Goal: Transaction & Acquisition: Purchase product/service

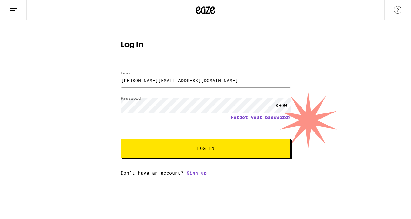
click at [188, 147] on button "Log In" at bounding box center [206, 148] width 170 height 19
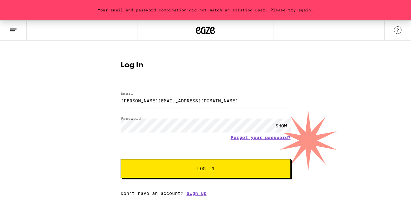
click at [150, 103] on input "[PERSON_NAME][EMAIL_ADDRESS][DOMAIN_NAME]" at bounding box center [206, 101] width 170 height 14
type input "[PERSON_NAME][EMAIL_ADDRESS][PERSON_NAME][DOMAIN_NAME]"
click at [121, 159] on button "Log In" at bounding box center [206, 168] width 170 height 19
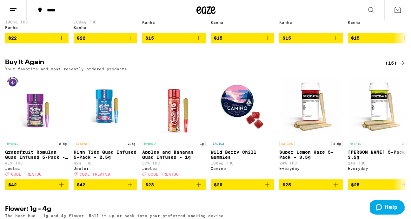
scroll to position [471, 0]
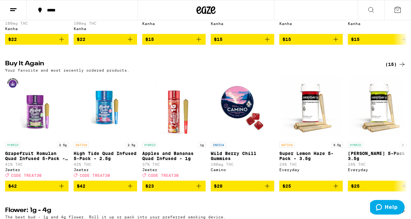
click at [402, 68] on icon at bounding box center [402, 65] width 8 height 8
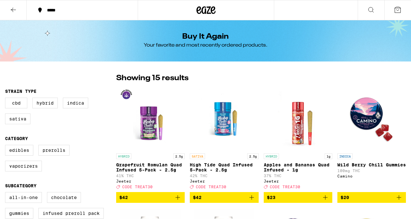
click at [402, 78] on div "Showing 15 results" at bounding box center [261, 78] width 290 height 11
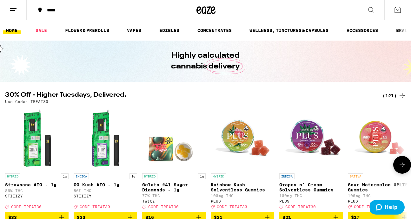
click at [165, 108] on img "Open page for Gelato #41 Sugar Diamonds - 1g from Tutti" at bounding box center [173, 138] width 63 height 63
click at [278, 107] on div "30% Off - Higher Tuesdays, Delivered. (121) Use Code: TREAT30 HYBRID 1g Strawna…" at bounding box center [205, 157] width 411 height 131
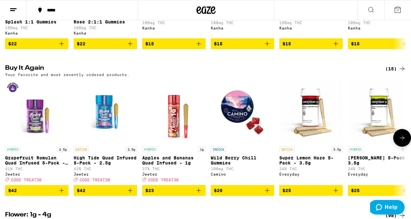
scroll to position [464, 0]
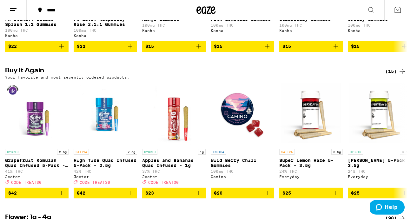
click at [29, 75] on h2 "Buy It Again" at bounding box center [190, 72] width 370 height 8
click at [403, 144] on icon at bounding box center [402, 141] width 8 height 8
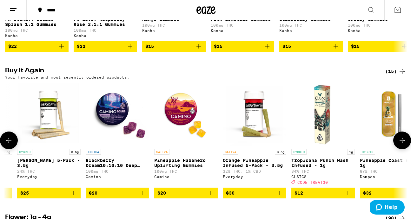
scroll to position [0, 332]
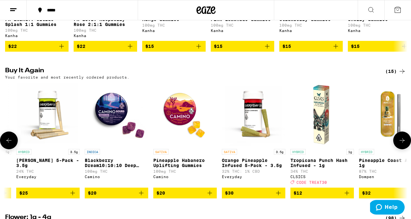
click at [140, 196] on icon "Add to bag" at bounding box center [141, 193] width 4 height 4
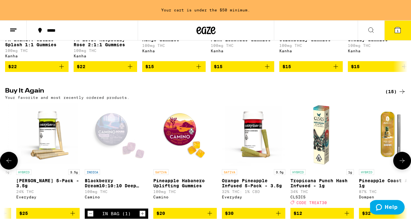
scroll to position [484, 0]
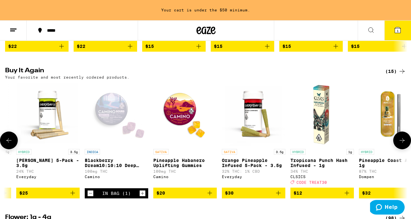
click at [140, 197] on icon "Increment" at bounding box center [143, 194] width 6 height 8
click at [402, 75] on icon at bounding box center [402, 72] width 8 height 8
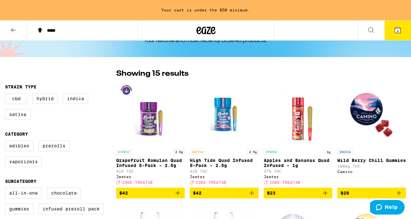
scroll to position [25, 0]
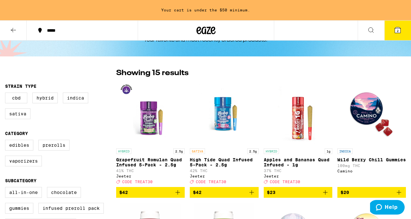
click at [252, 197] on icon "Add to bag" at bounding box center [252, 193] width 8 height 8
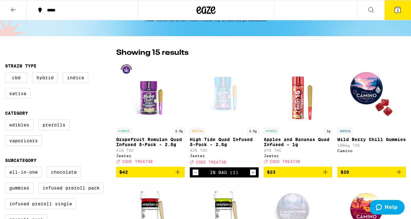
scroll to position [5, 0]
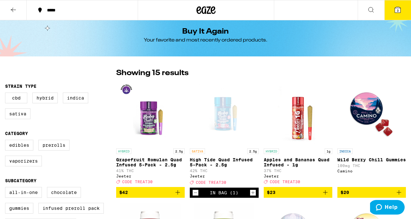
click at [252, 197] on icon "Increment" at bounding box center [253, 193] width 6 height 8
click at [399, 7] on icon at bounding box center [398, 10] width 8 height 8
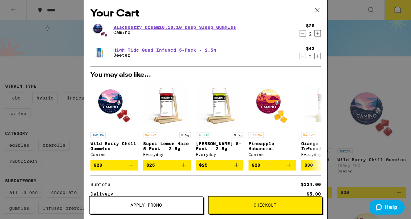
click at [149, 203] on span "Apply Promo" at bounding box center [145, 205] width 31 height 4
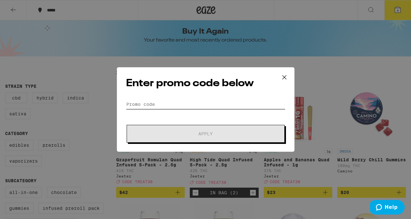
click at [164, 104] on input "Promo Code" at bounding box center [205, 105] width 159 height 10
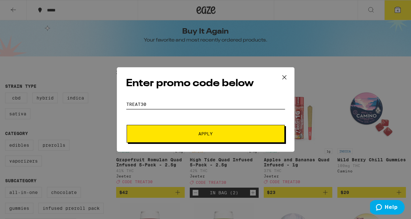
type input "treat30"
click at [185, 135] on span "Apply" at bounding box center [206, 134] width 114 height 4
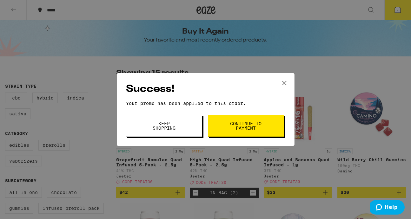
click at [160, 129] on span "Keep Shopping" at bounding box center [164, 126] width 32 height 9
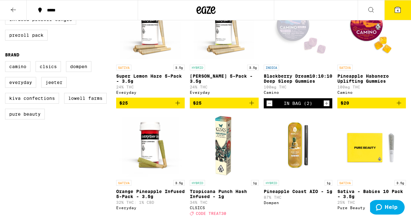
scroll to position [218, 0]
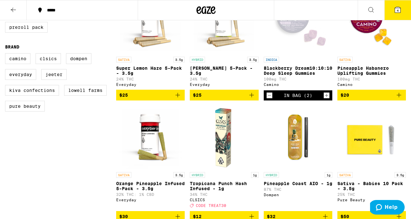
click at [302, 143] on img "Open page for Pineapple Coast AIO - 1g from Dompen" at bounding box center [297, 137] width 63 height 63
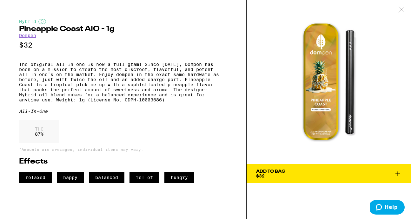
click at [291, 168] on button "Add To Bag $32" at bounding box center [329, 173] width 164 height 19
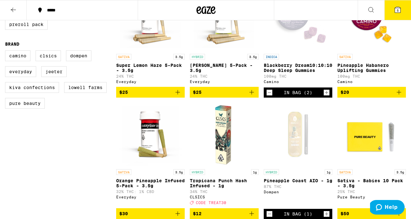
click at [81, 162] on div "Clearfalse filter Strain Type CBD Hybrid Indica Sativa Category Edibles Preroll…" at bounding box center [60, 98] width 111 height 492
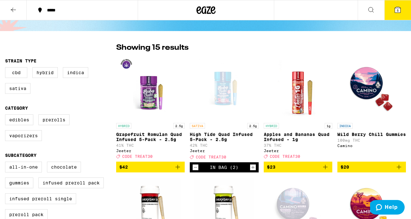
scroll to position [0, 0]
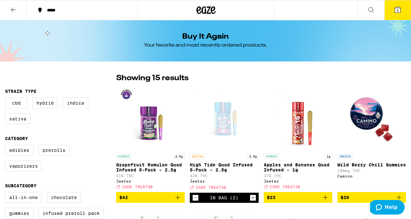
click at [399, 9] on icon at bounding box center [398, 10] width 6 height 6
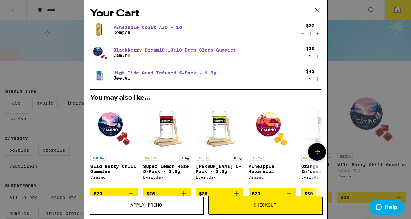
click at [104, 193] on button "$20" at bounding box center [114, 194] width 48 height 11
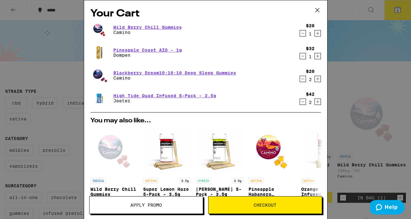
click at [259, 208] on span "Checkout" at bounding box center [265, 205] width 23 height 4
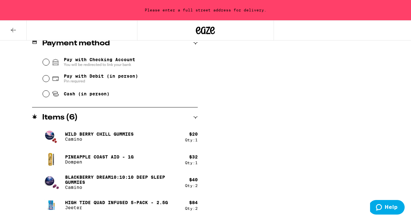
scroll to position [272, 0]
click at [71, 80] on span "Pin required" at bounding box center [101, 80] width 74 height 5
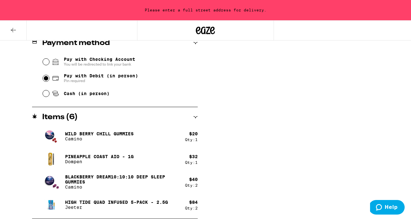
click at [49, 80] on input "Pay with Debit (in person) Pin required" at bounding box center [46, 78] width 6 height 6
radio input "true"
click at [262, 141] on div "Subtotal $176.00 Delivery $5.00 Free delivery for $75+ orders! Taxes & Fees Mor…" at bounding box center [315, 22] width 127 height 395
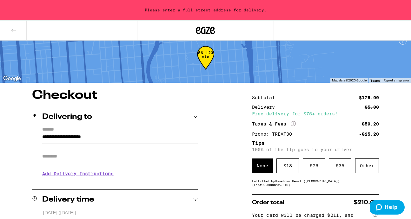
scroll to position [0, 0]
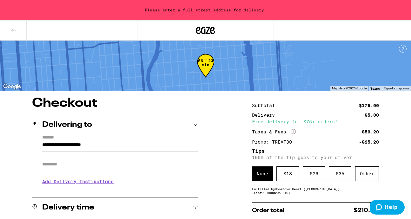
click at [43, 145] on input "**********" at bounding box center [120, 146] width 156 height 11
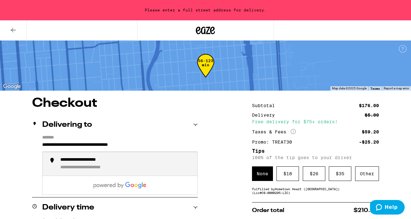
click at [75, 165] on div "**********" at bounding box center [126, 164] width 132 height 14
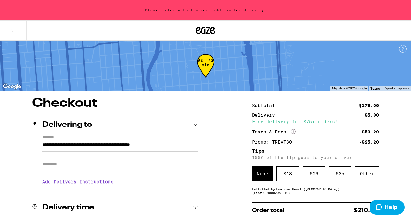
type input "**********"
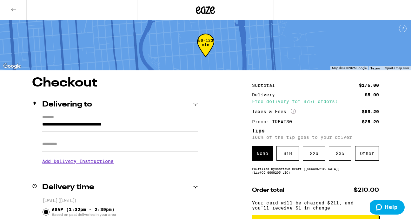
click at [88, 164] on h3 "Add Delivery Instructions" at bounding box center [120, 161] width 156 height 15
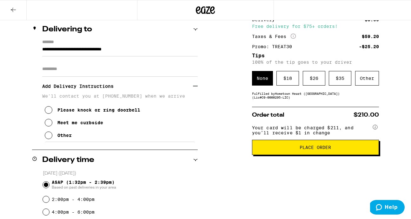
scroll to position [76, 0]
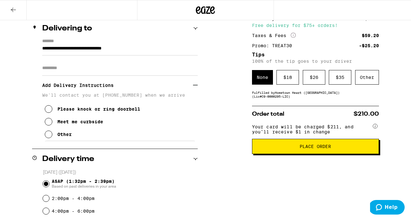
click at [48, 138] on icon at bounding box center [49, 135] width 8 height 8
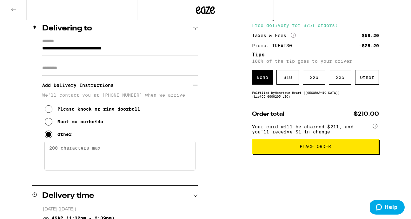
click at [73, 167] on textarea "Enter any other delivery instructions you want driver to know" at bounding box center [119, 156] width 151 height 30
type textarea "I'M A CASH TIPPER. JUST RING DOORBELL. THANKS!"
click at [345, 149] on span "Place Order" at bounding box center [315, 146] width 116 height 4
